Goal: Task Accomplishment & Management: Use online tool/utility

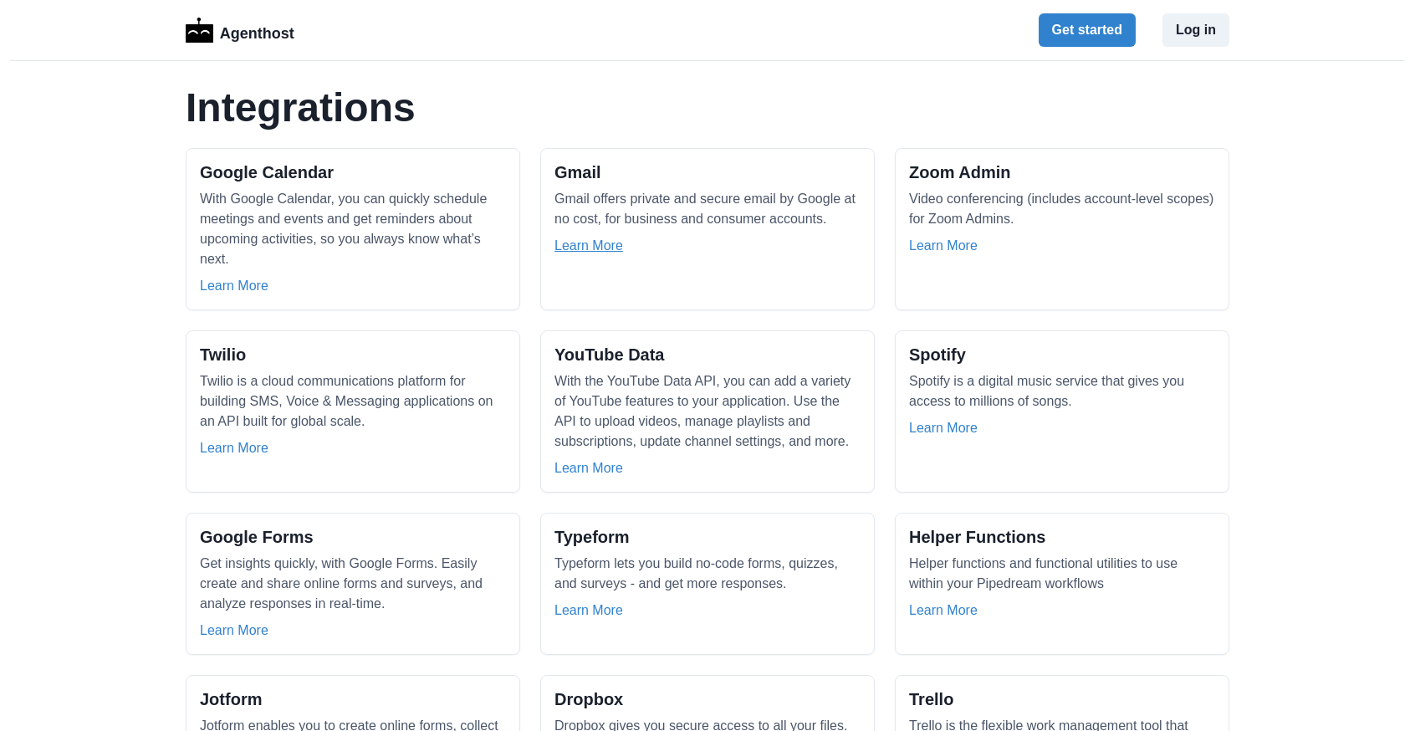
click at [586, 245] on link "Learn More" at bounding box center [589, 246] width 69 height 20
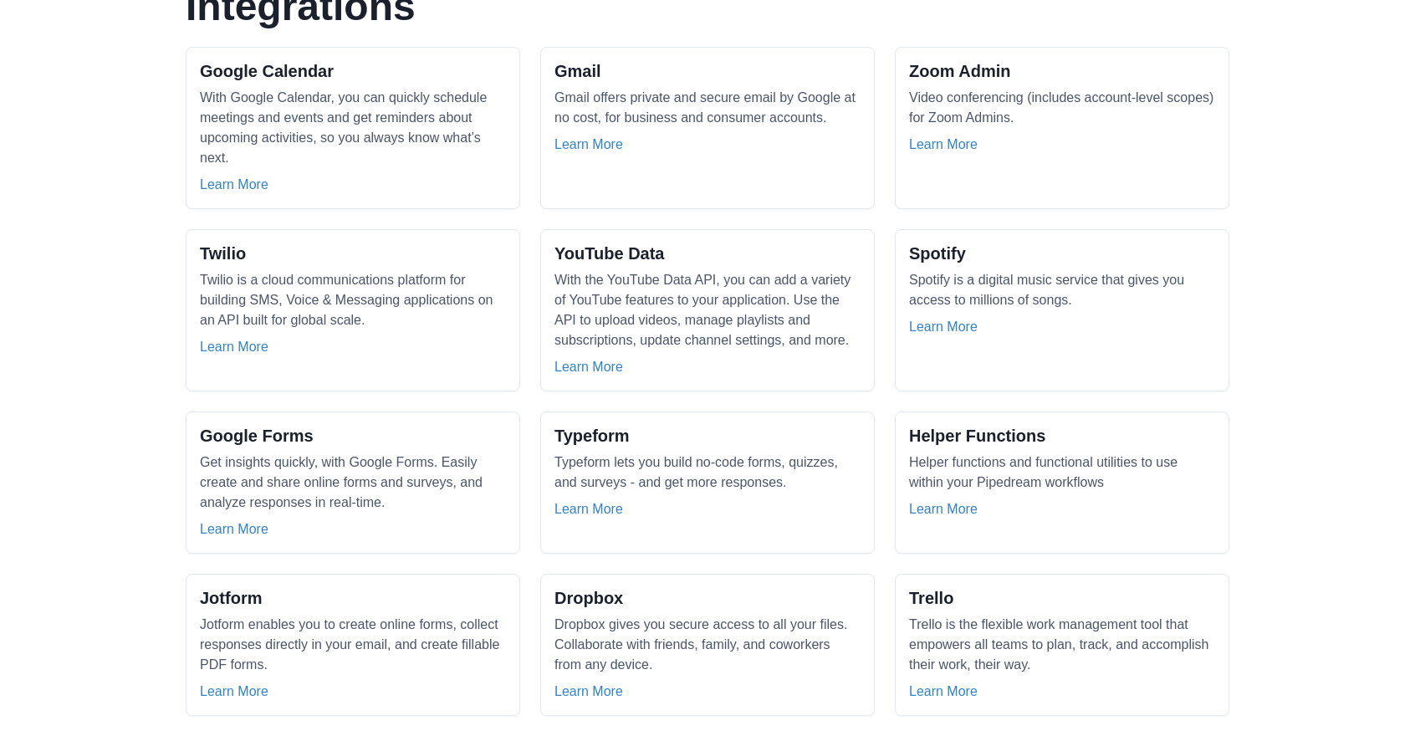
scroll to position [105, 0]
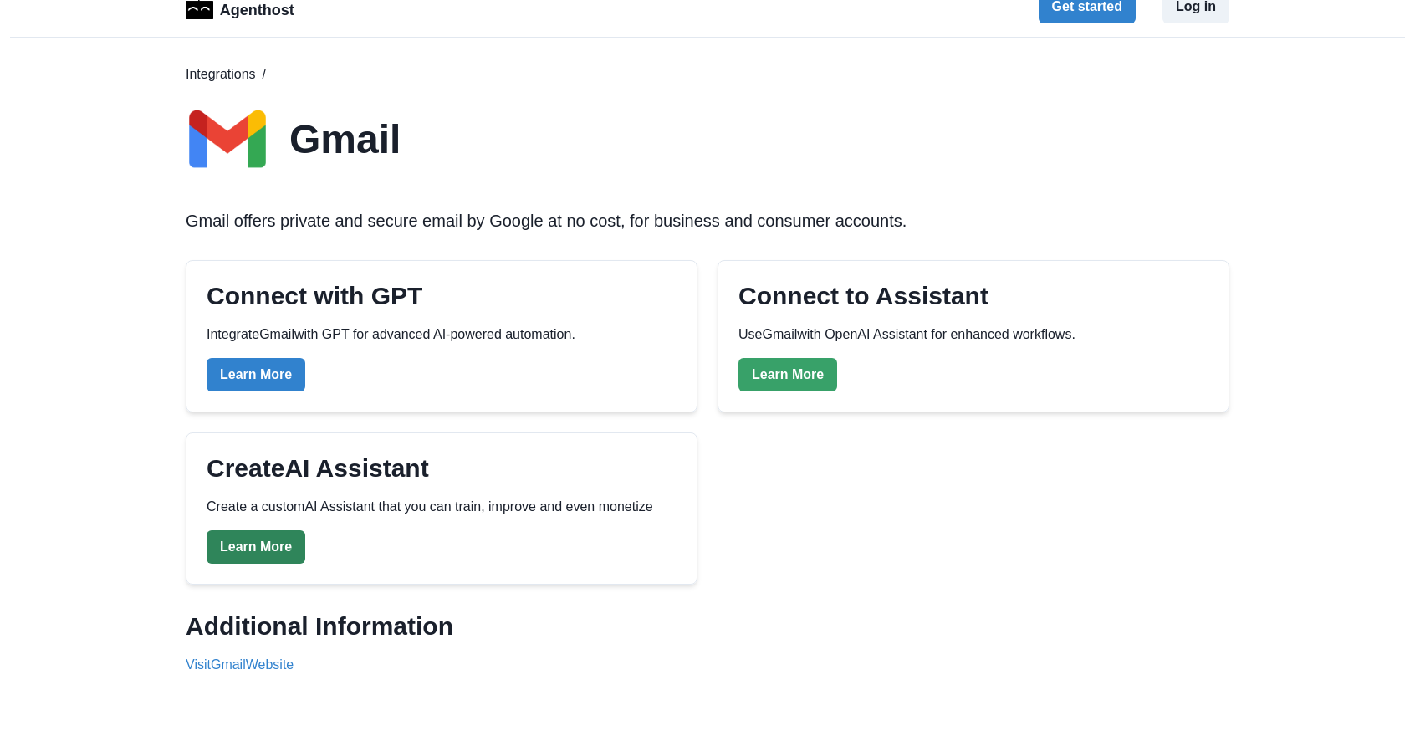
click at [232, 556] on link "Learn More" at bounding box center [256, 546] width 99 height 33
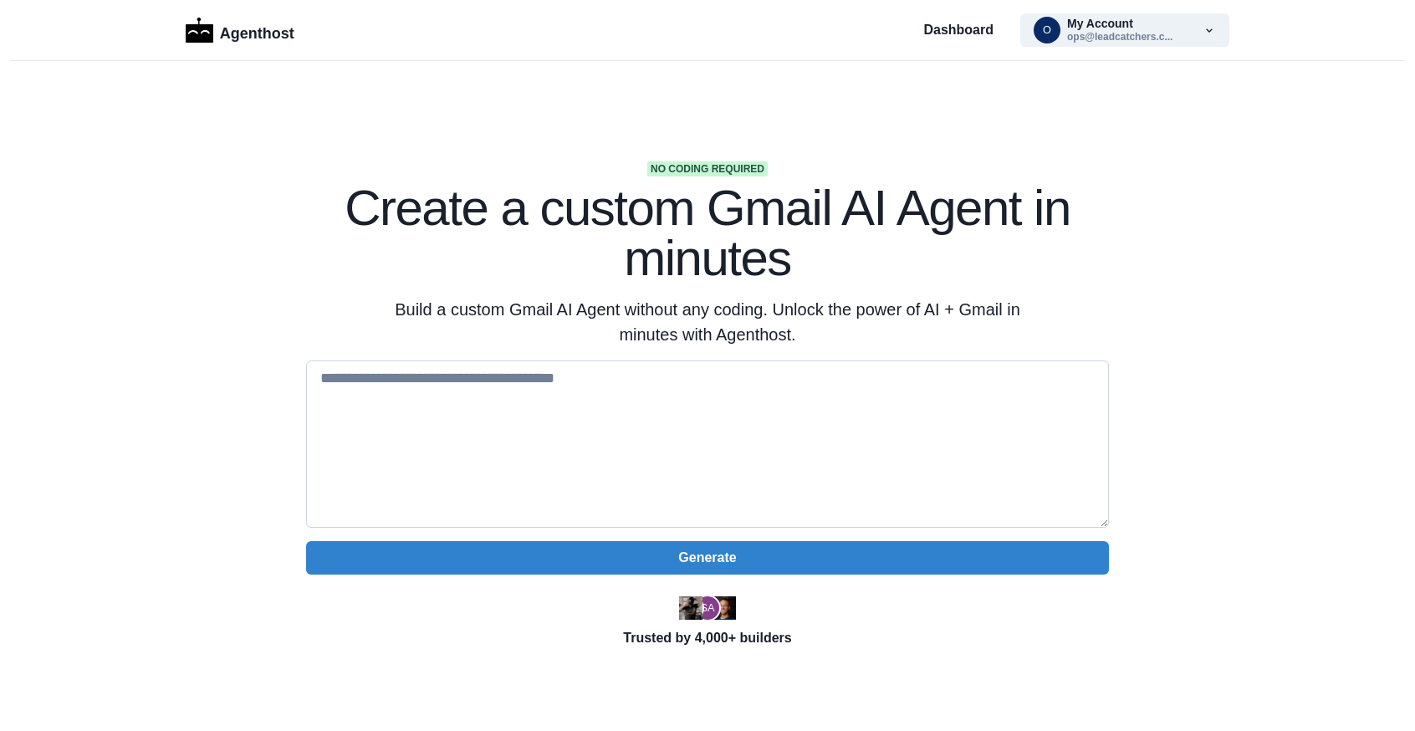
click at [359, 403] on textarea at bounding box center [707, 444] width 803 height 167
paste textarea "**********"
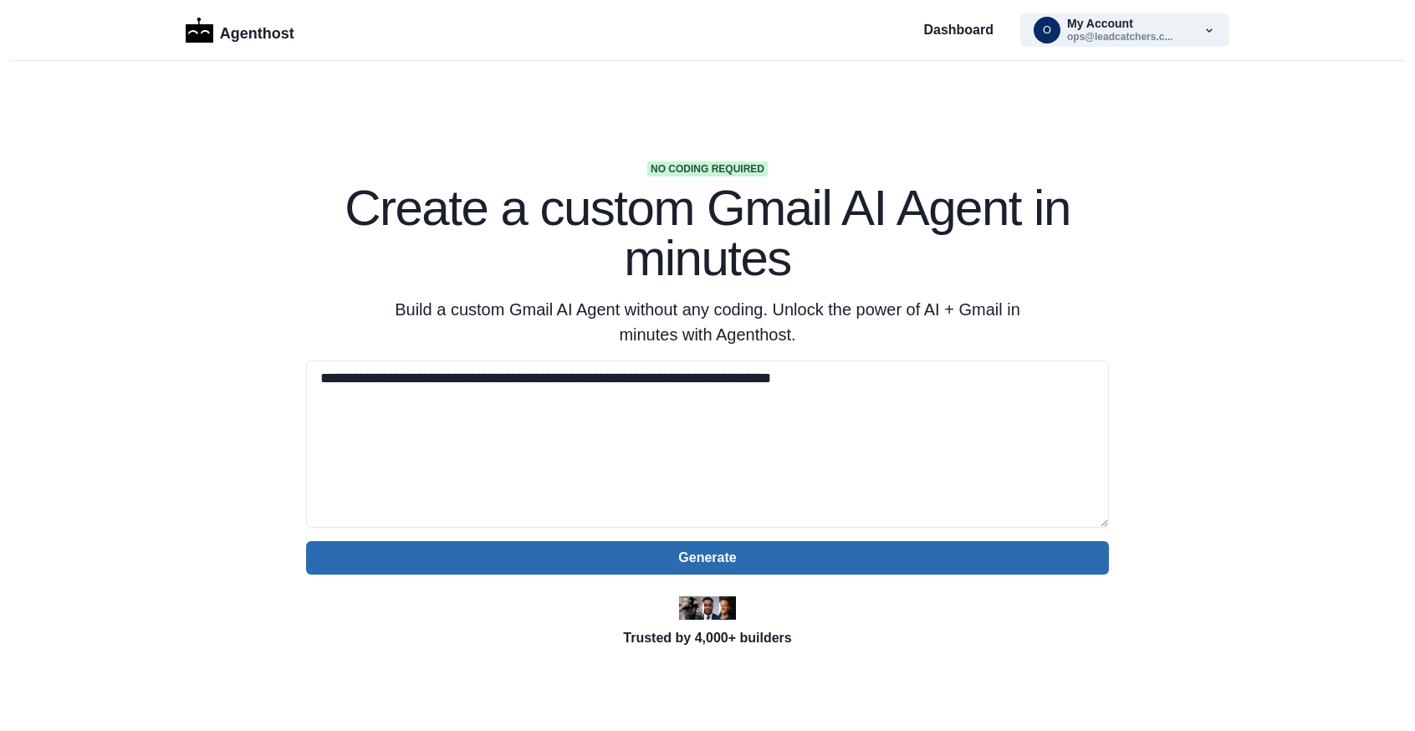
type textarea "**********"
click at [795, 559] on button "Generate" at bounding box center [707, 557] width 803 height 33
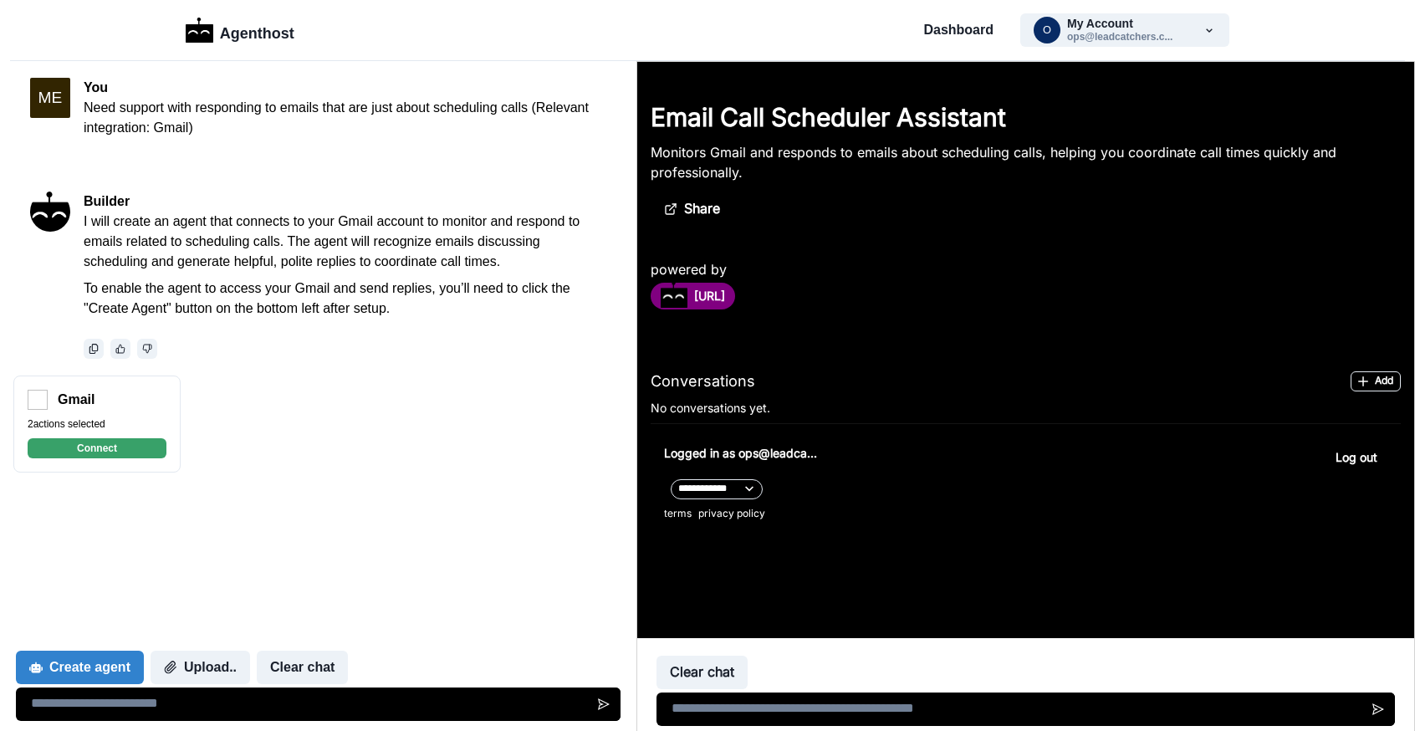
click at [231, 573] on div at bounding box center [318, 556] width 637 height 167
click at [208, 703] on textarea at bounding box center [318, 704] width 605 height 33
type textarea "*"
click at [130, 436] on div "2 actions selected Connect" at bounding box center [97, 438] width 139 height 42
click at [132, 449] on button "Connect" at bounding box center [97, 448] width 139 height 20
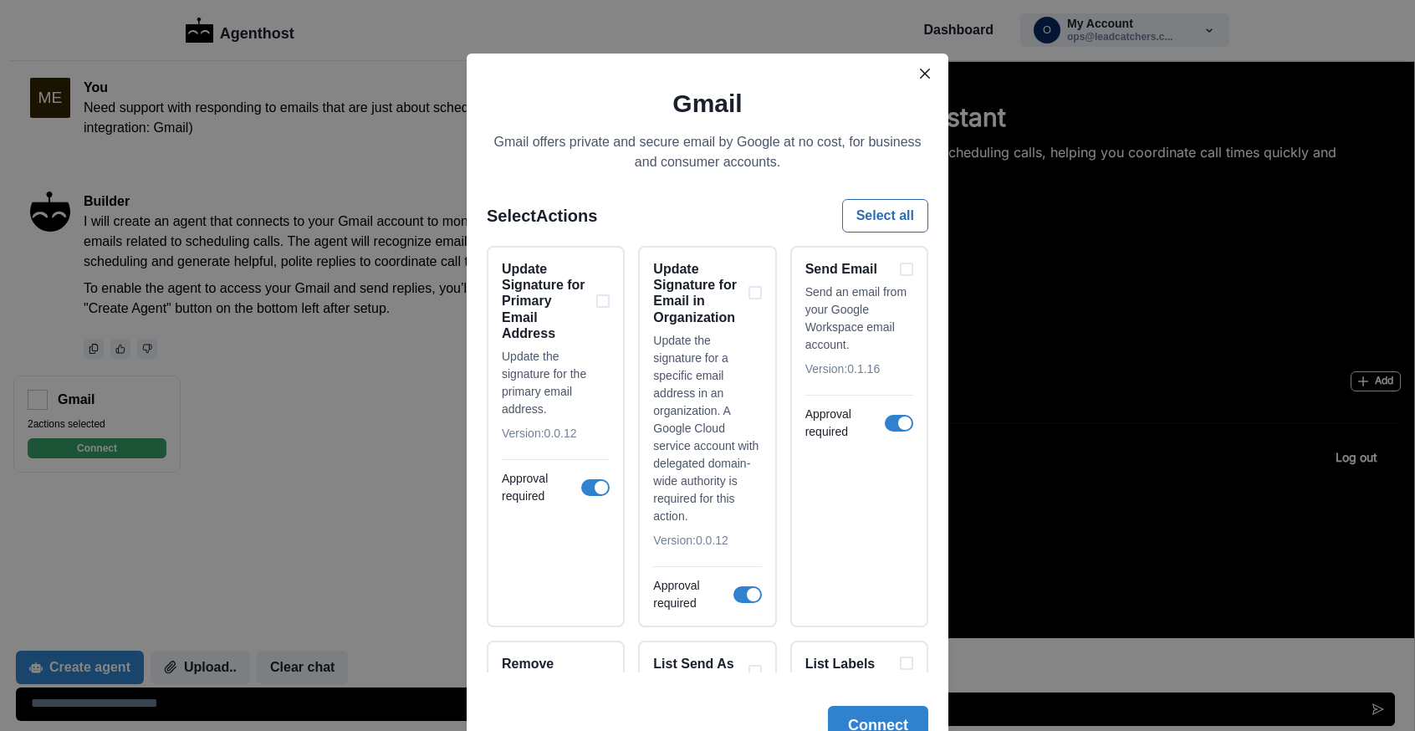
scroll to position [86, 0]
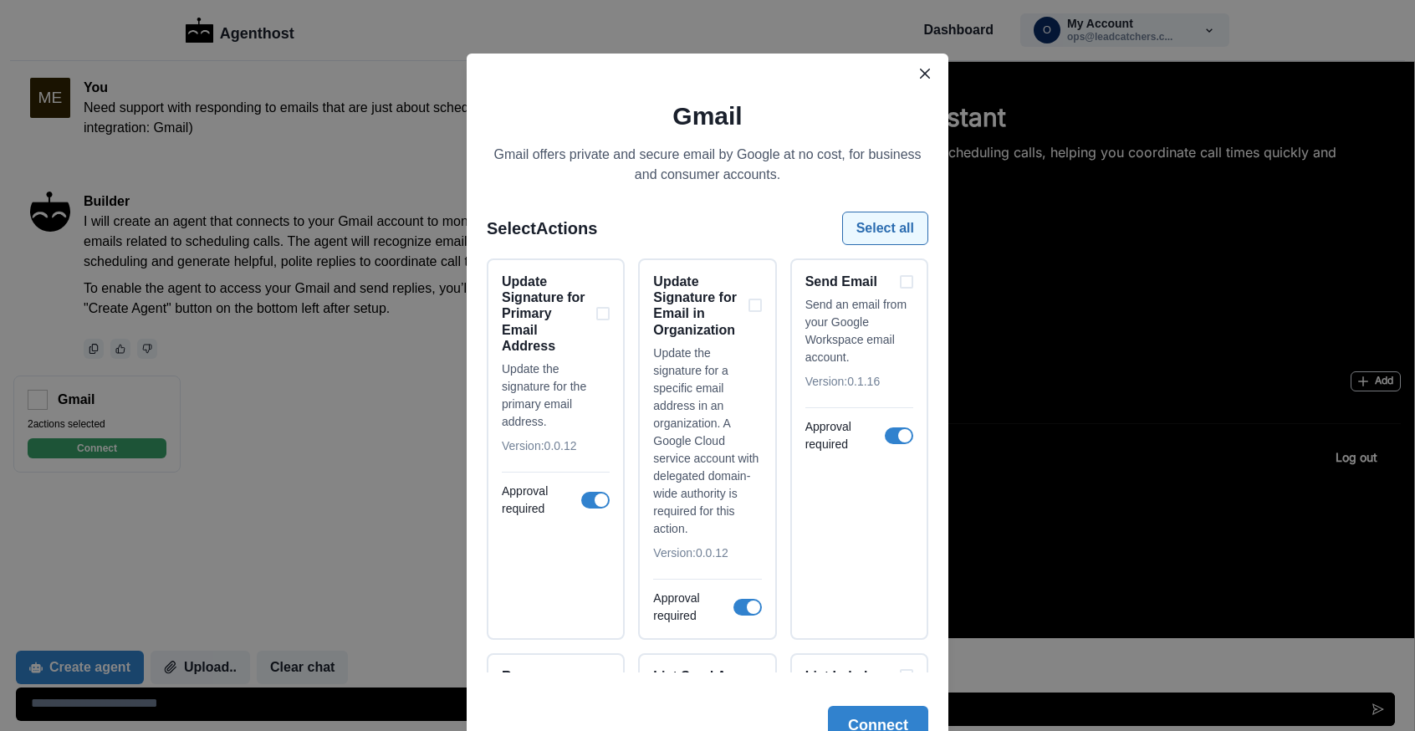
click at [864, 222] on button "Select all" at bounding box center [885, 228] width 86 height 33
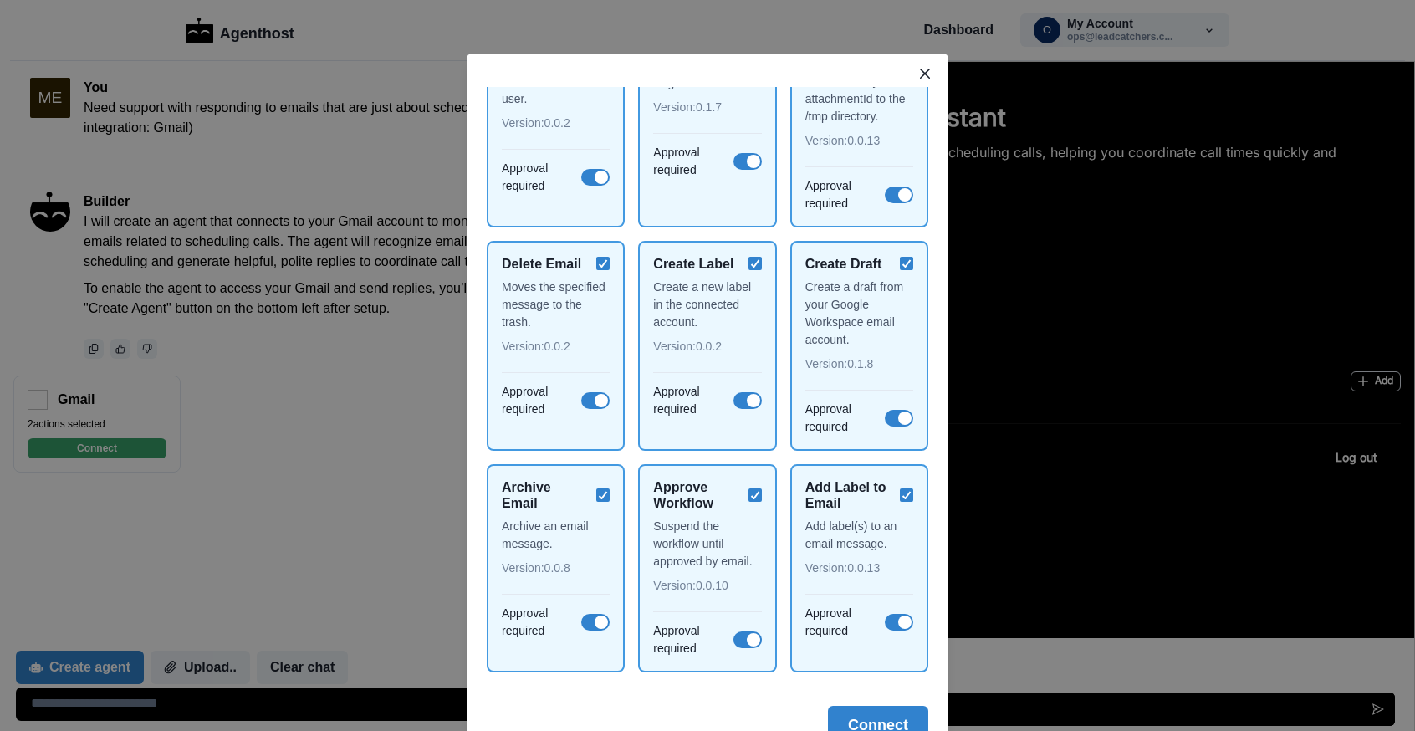
scroll to position [82, 0]
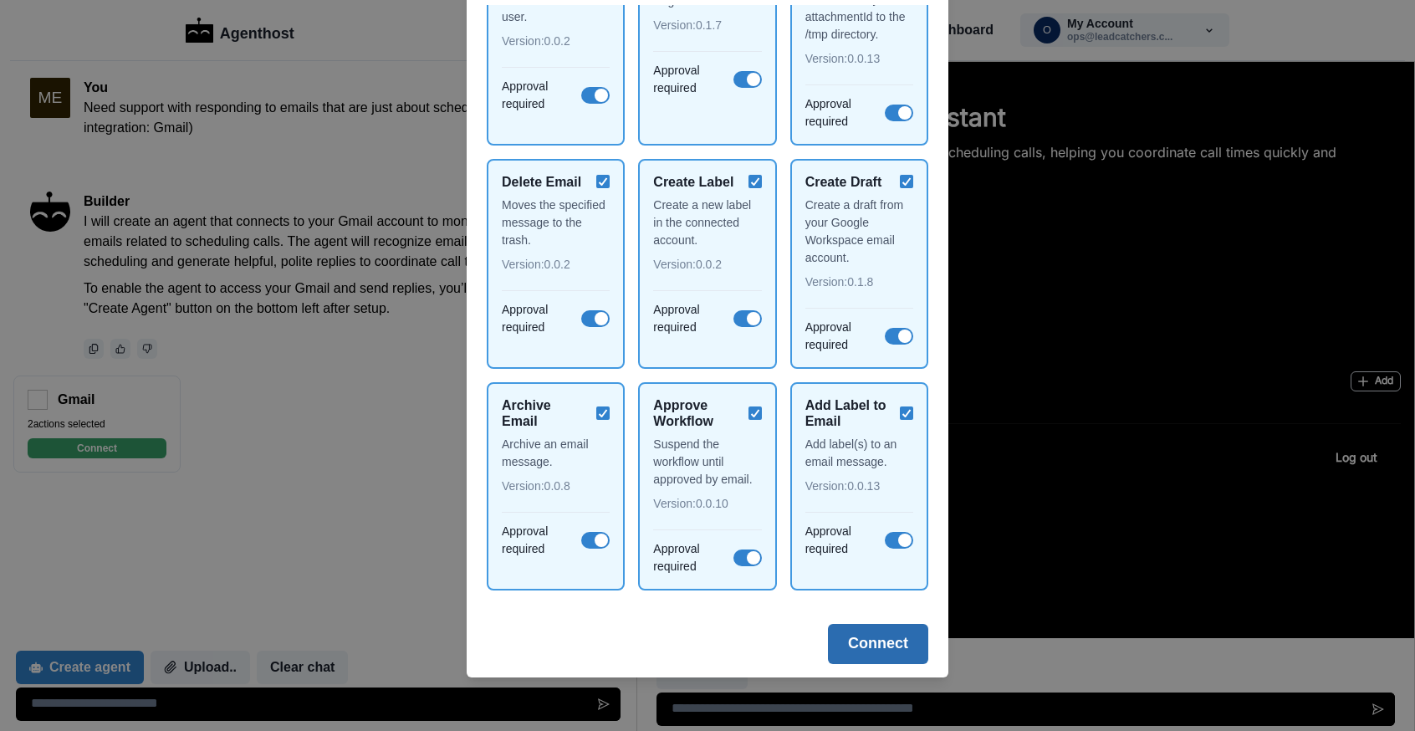
click at [876, 649] on button "Connect" at bounding box center [878, 644] width 100 height 40
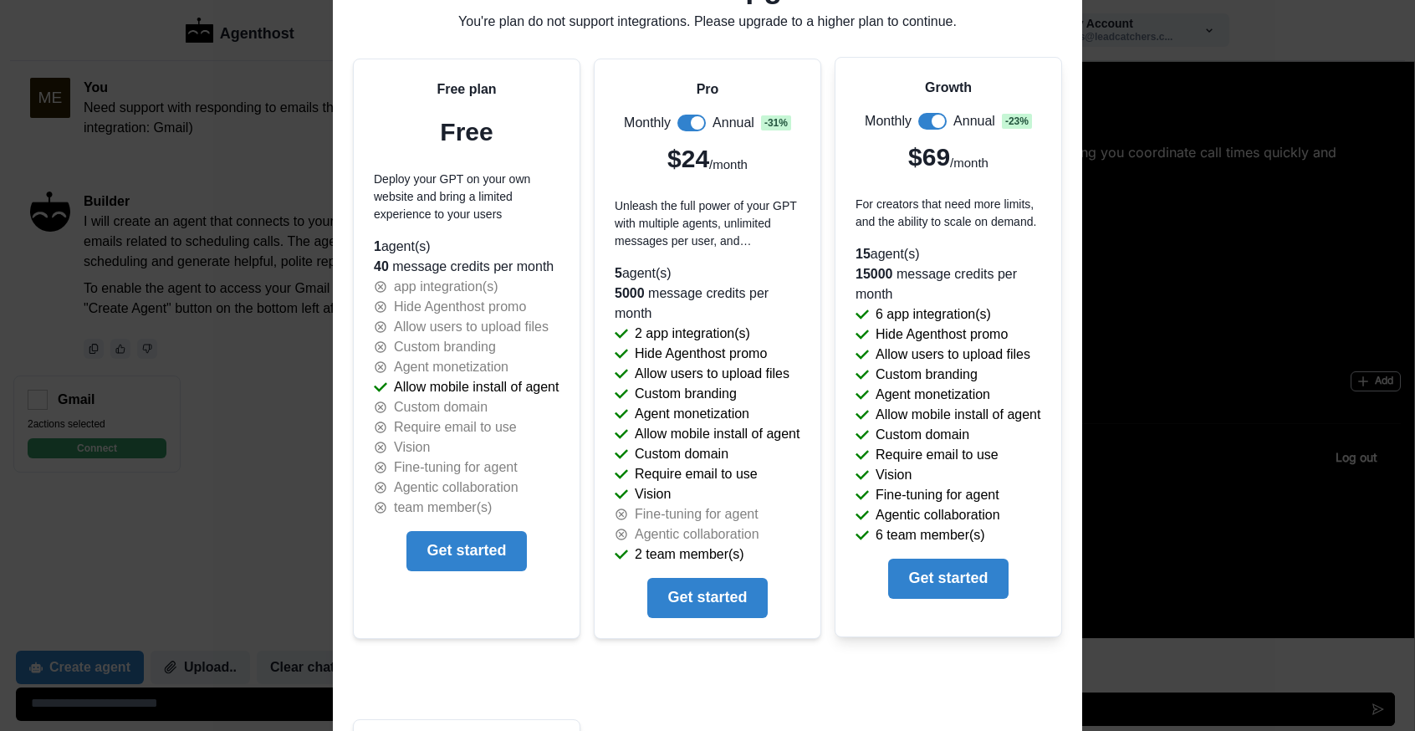
scroll to position [133, 0]
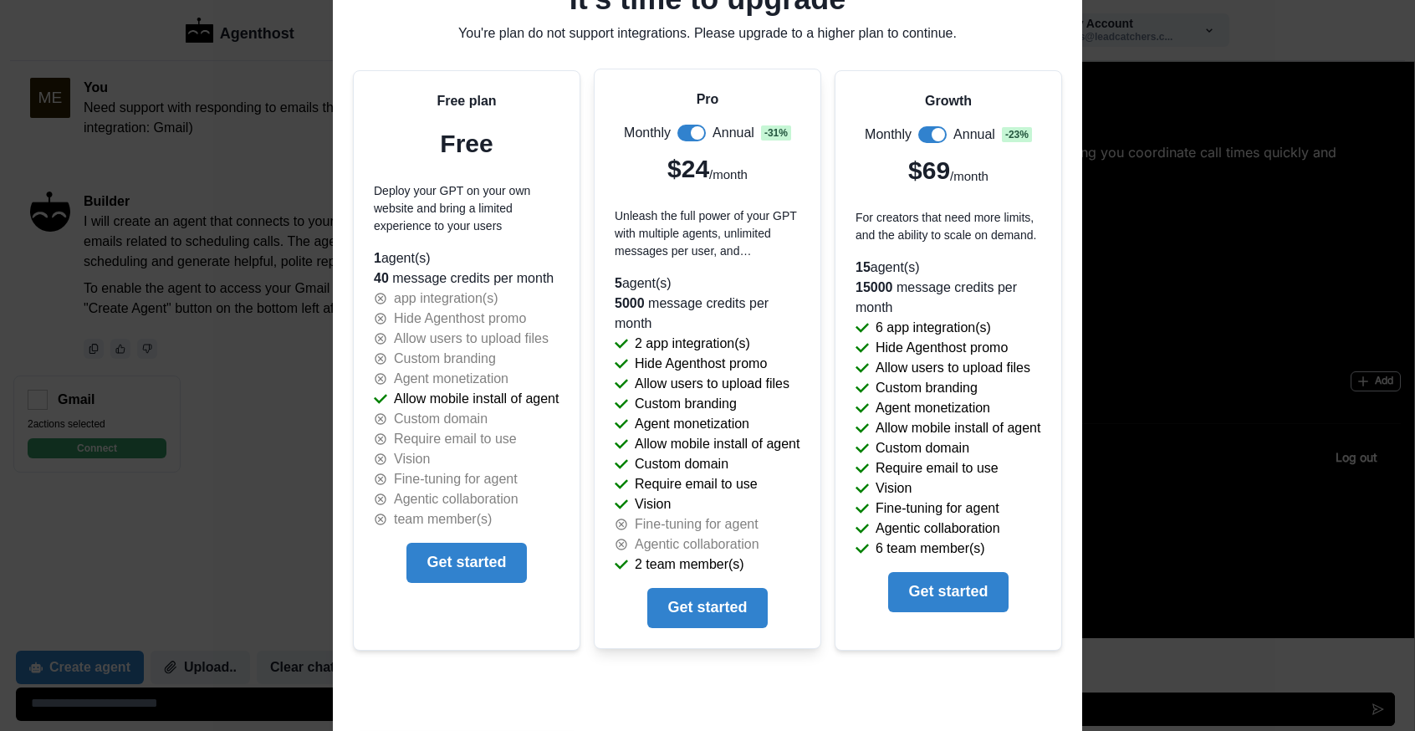
click at [700, 133] on span at bounding box center [697, 132] width 13 height 13
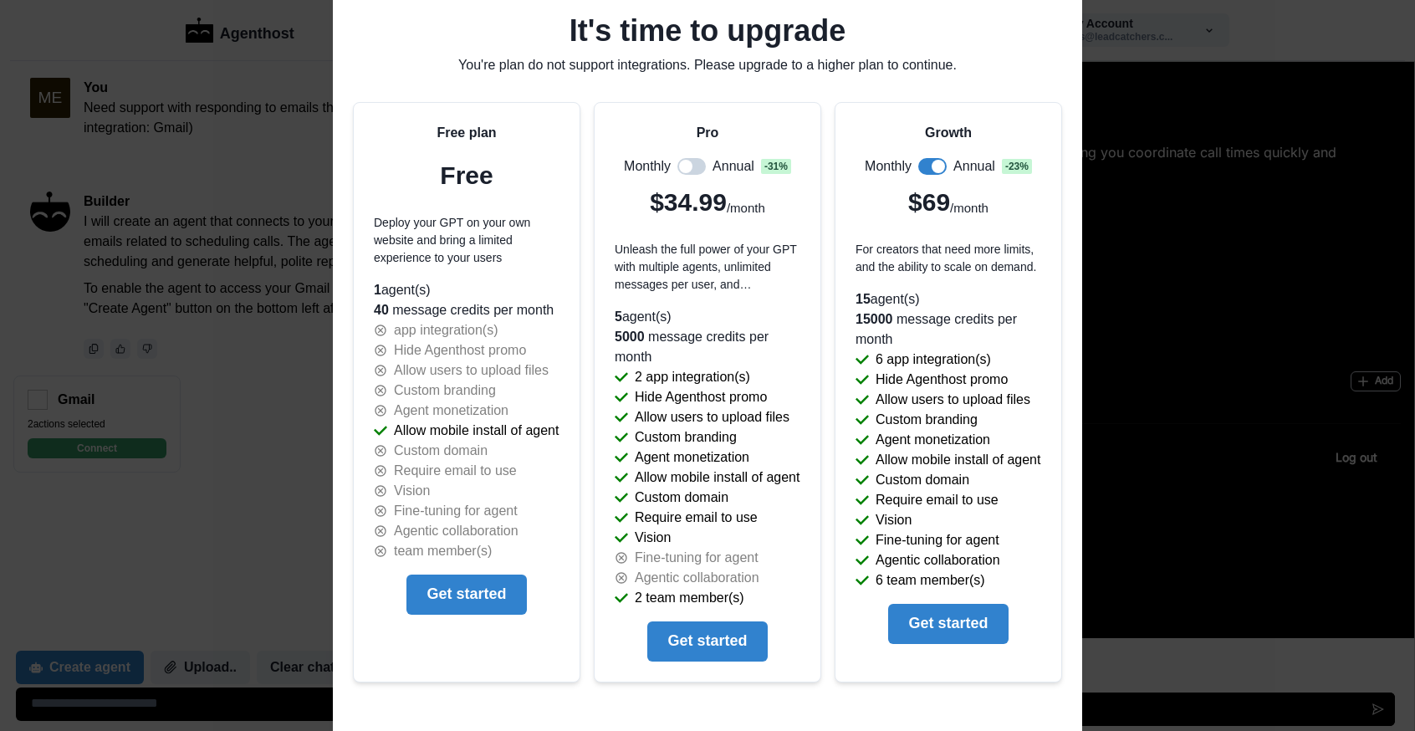
click at [1197, 372] on div "It's time to upgrade You're plan do not support integrations. Please upgrade to…" at bounding box center [707, 365] width 1415 height 731
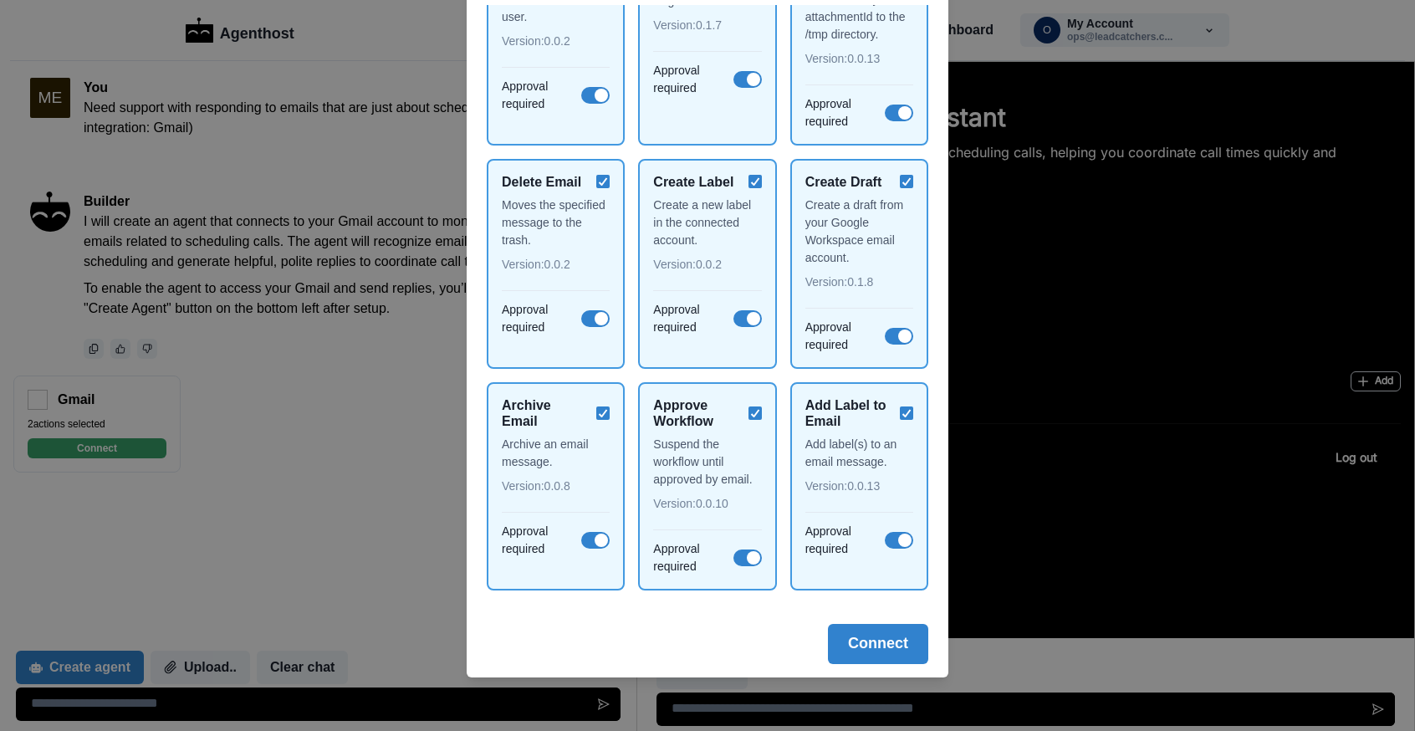
click at [1003, 243] on div "Back Gmail Gmail offers private and secure email by Google at no cost, for busi…" at bounding box center [707, 365] width 1415 height 731
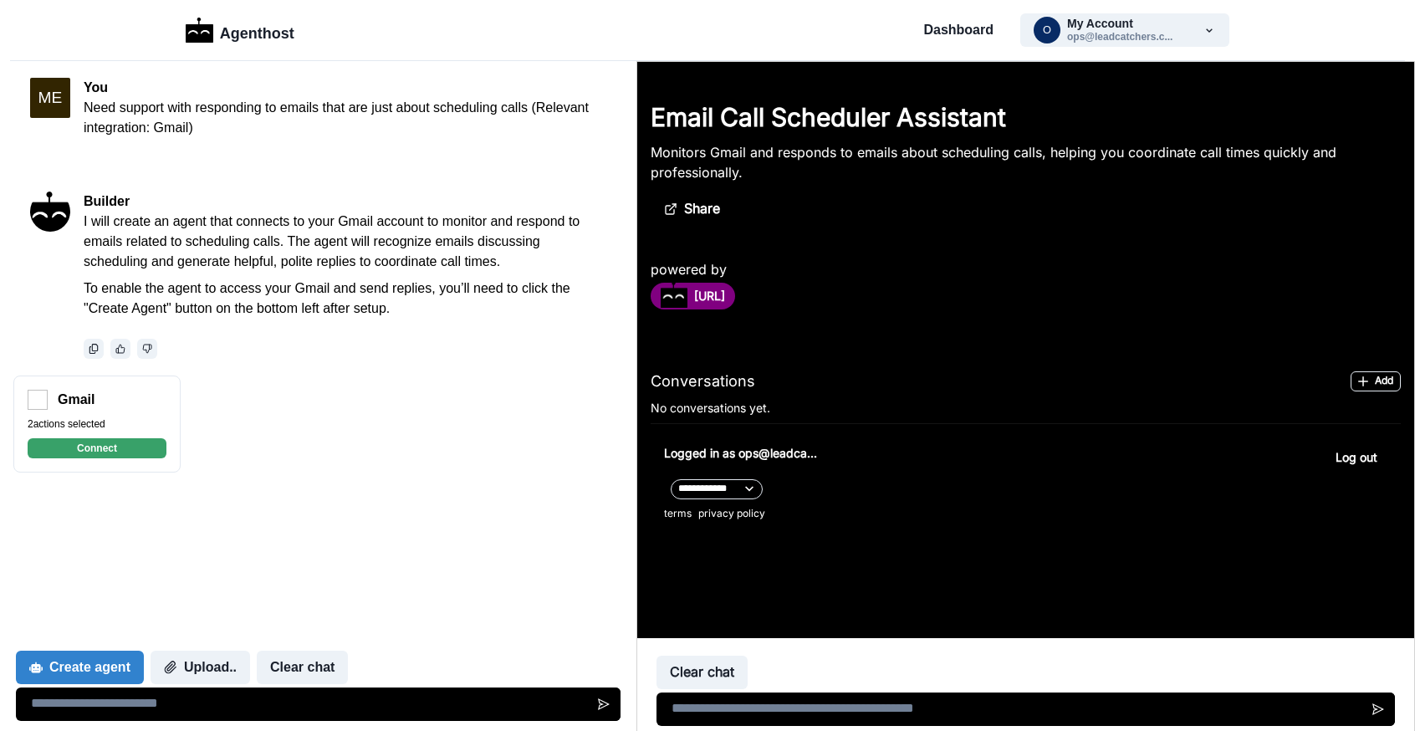
click at [259, 244] on p "I will create an agent that connects to your Gmail account to monitor and respo…" at bounding box center [345, 242] width 523 height 60
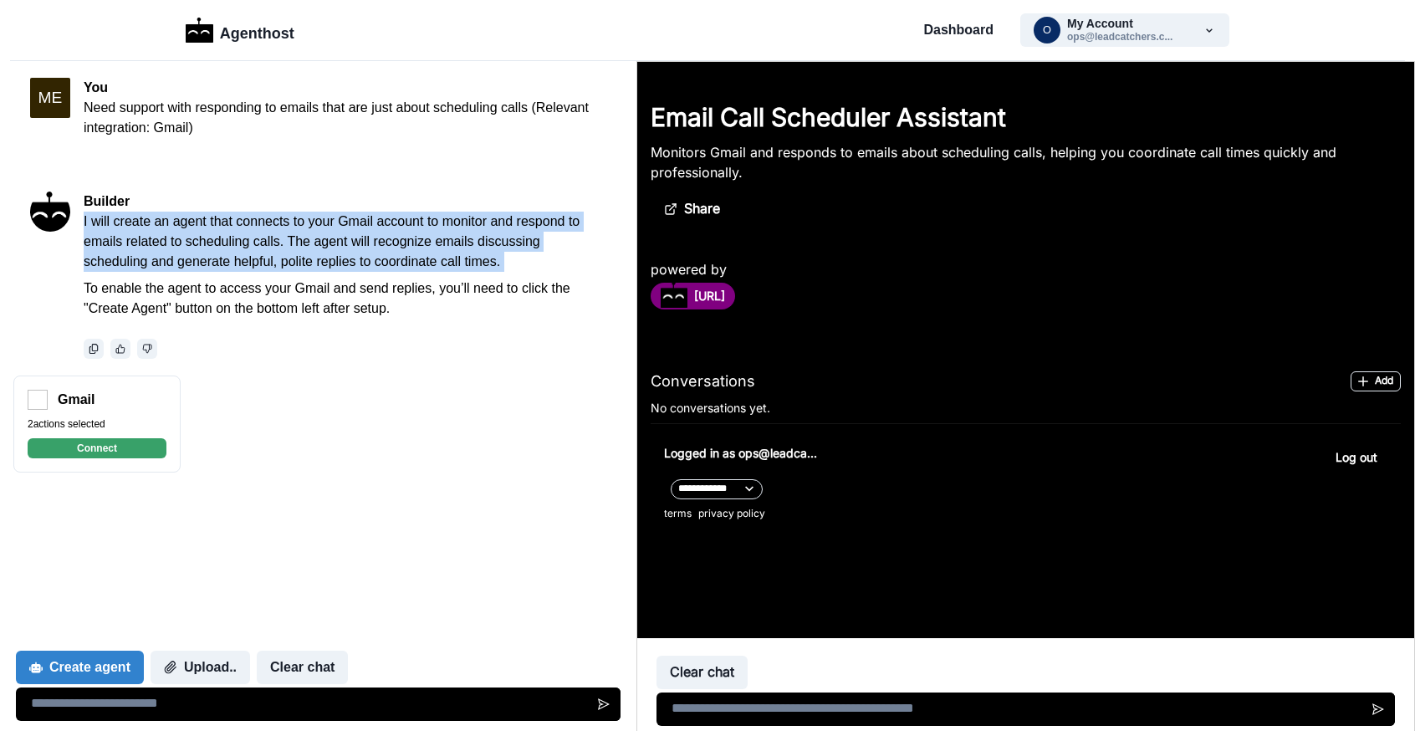
click at [259, 244] on p "I will create an agent that connects to your Gmail account to monitor and respo…" at bounding box center [345, 242] width 523 height 60
copy div "I will create an agent that connects to your Gmail account to monitor and respo…"
